Goal: Navigation & Orientation: Go to known website

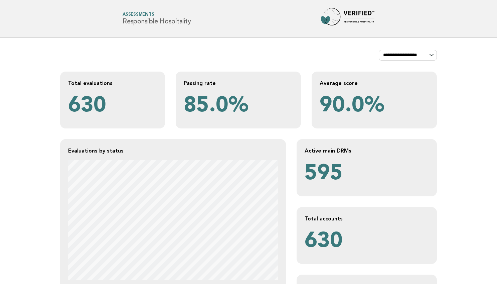
click at [359, 14] on img at bounding box center [347, 18] width 53 height 21
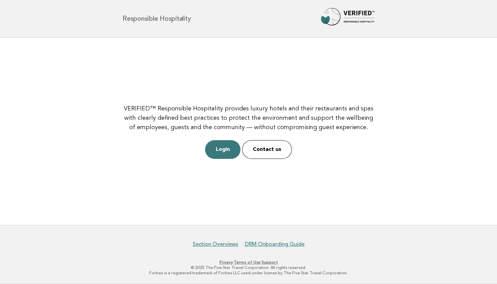
click at [161, 21] on h1 "Forbes Travel Guide Responsible Hospitality" at bounding box center [157, 18] width 68 height 7
drag, startPoint x: 220, startPoint y: 152, endPoint x: 205, endPoint y: 159, distance: 16.3
click at [220, 152] on link "Login" at bounding box center [222, 149] width 35 height 19
